Goal: Check status: Check status

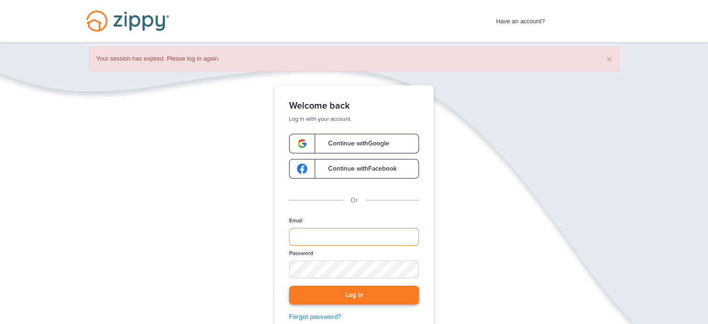
type input "**********"
click at [380, 299] on button "Log in" at bounding box center [354, 294] width 130 height 19
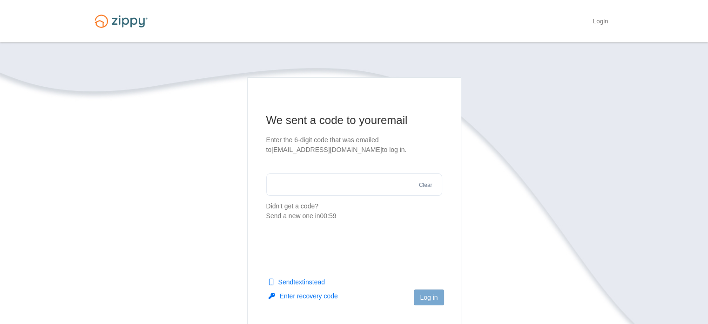
click at [339, 183] on input "text" at bounding box center [354, 184] width 176 height 22
type input "******"
click at [425, 289] on footer "Log in" at bounding box center [354, 312] width 213 height 61
click at [428, 299] on button "Log in" at bounding box center [429, 297] width 30 height 16
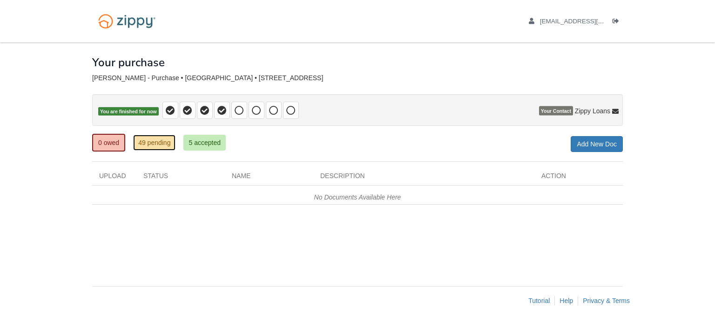
click at [157, 137] on link "49 pending" at bounding box center [154, 143] width 42 height 16
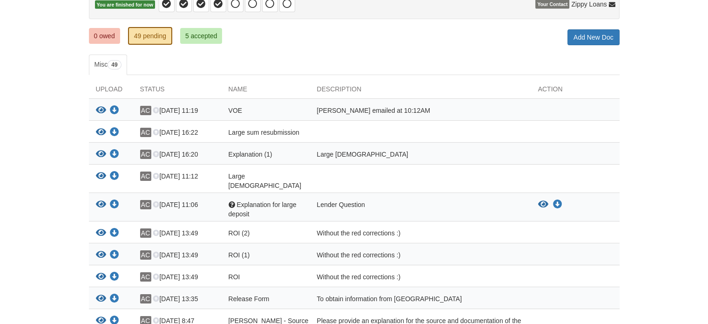
scroll to position [111, 0]
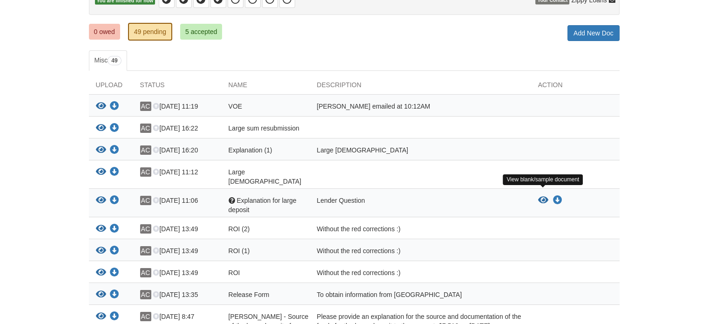
click at [544, 196] on icon "View Explanation for large deposit" at bounding box center [543, 200] width 10 height 9
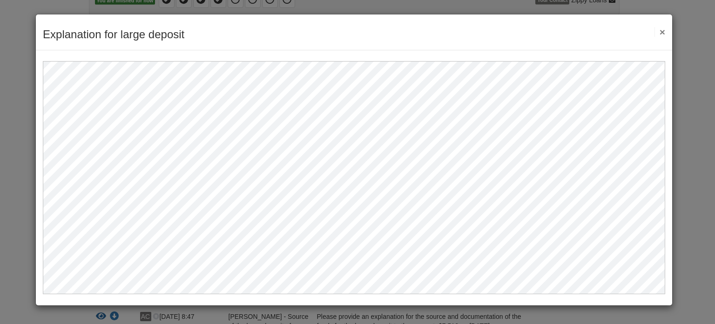
click at [659, 29] on button "×" at bounding box center [660, 32] width 11 height 10
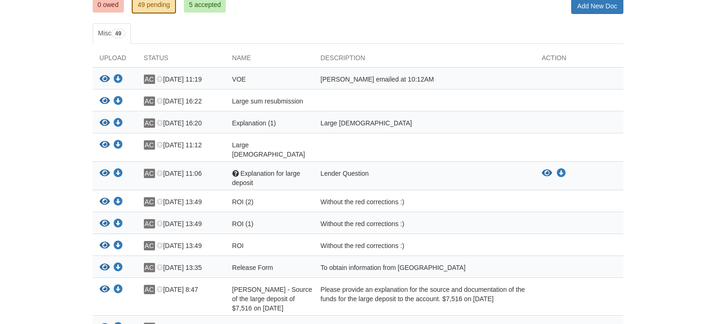
scroll to position [132, 0]
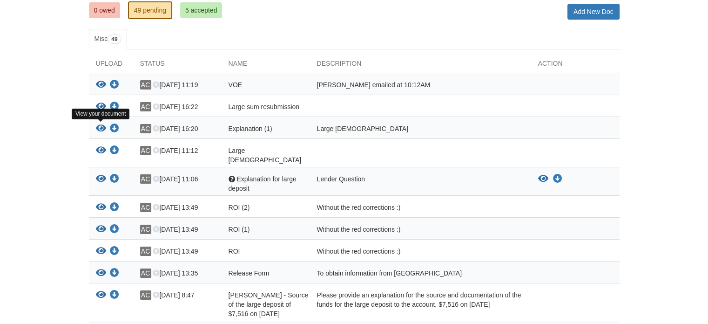
click at [102, 128] on icon "View Explanation (1)" at bounding box center [101, 128] width 10 height 9
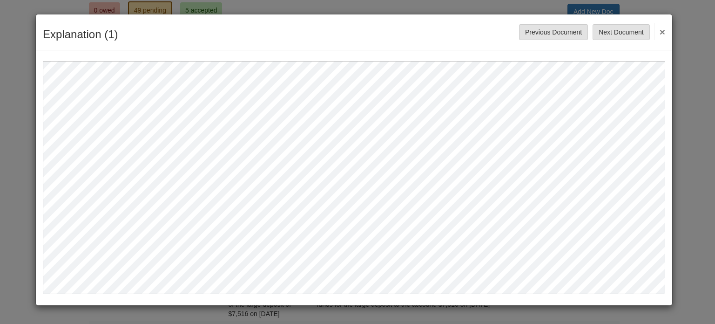
click at [683, 234] on div "Explanation (1) Save Cancel Previous Document Next Document ×" at bounding box center [357, 162] width 715 height 324
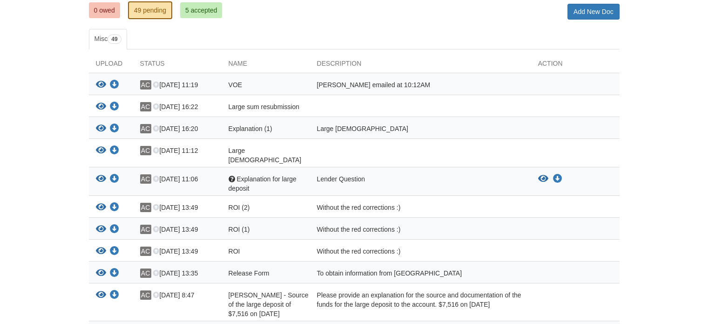
click at [106, 106] on div "View your document Download your document" at bounding box center [111, 108] width 44 height 12
click at [104, 106] on icon "View Large sum resubmission" at bounding box center [101, 106] width 10 height 9
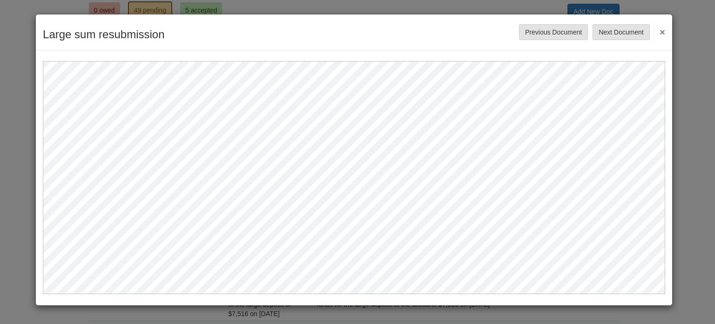
click at [694, 78] on div "Large sum resubmission Save Cancel Previous Document Next Document ×" at bounding box center [357, 162] width 715 height 324
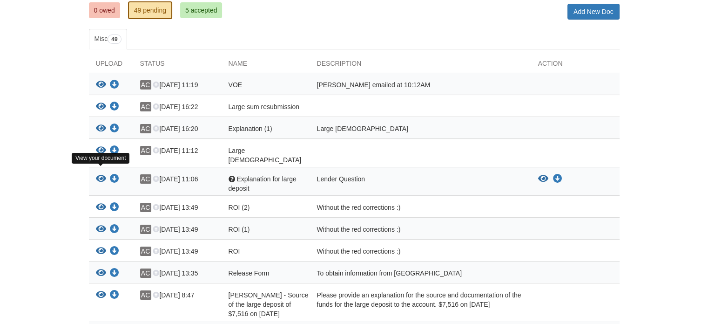
click at [99, 174] on icon "View Explanation for large deposit" at bounding box center [101, 178] width 10 height 9
